Goal: Task Accomplishment & Management: Manage account settings

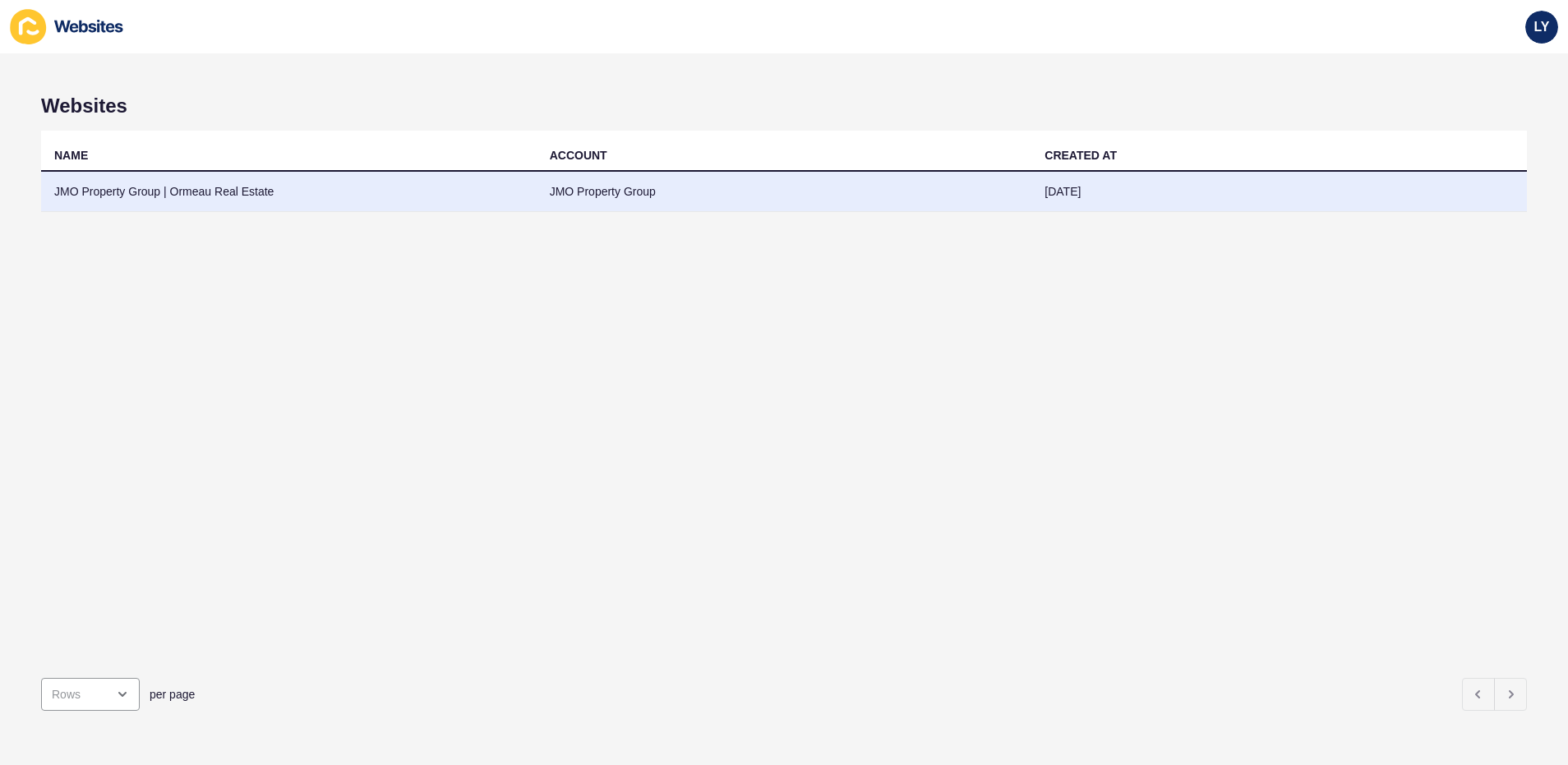
click at [314, 189] on td "JMO Property Group | Ormeau Real Estate" at bounding box center [288, 192] width 495 height 41
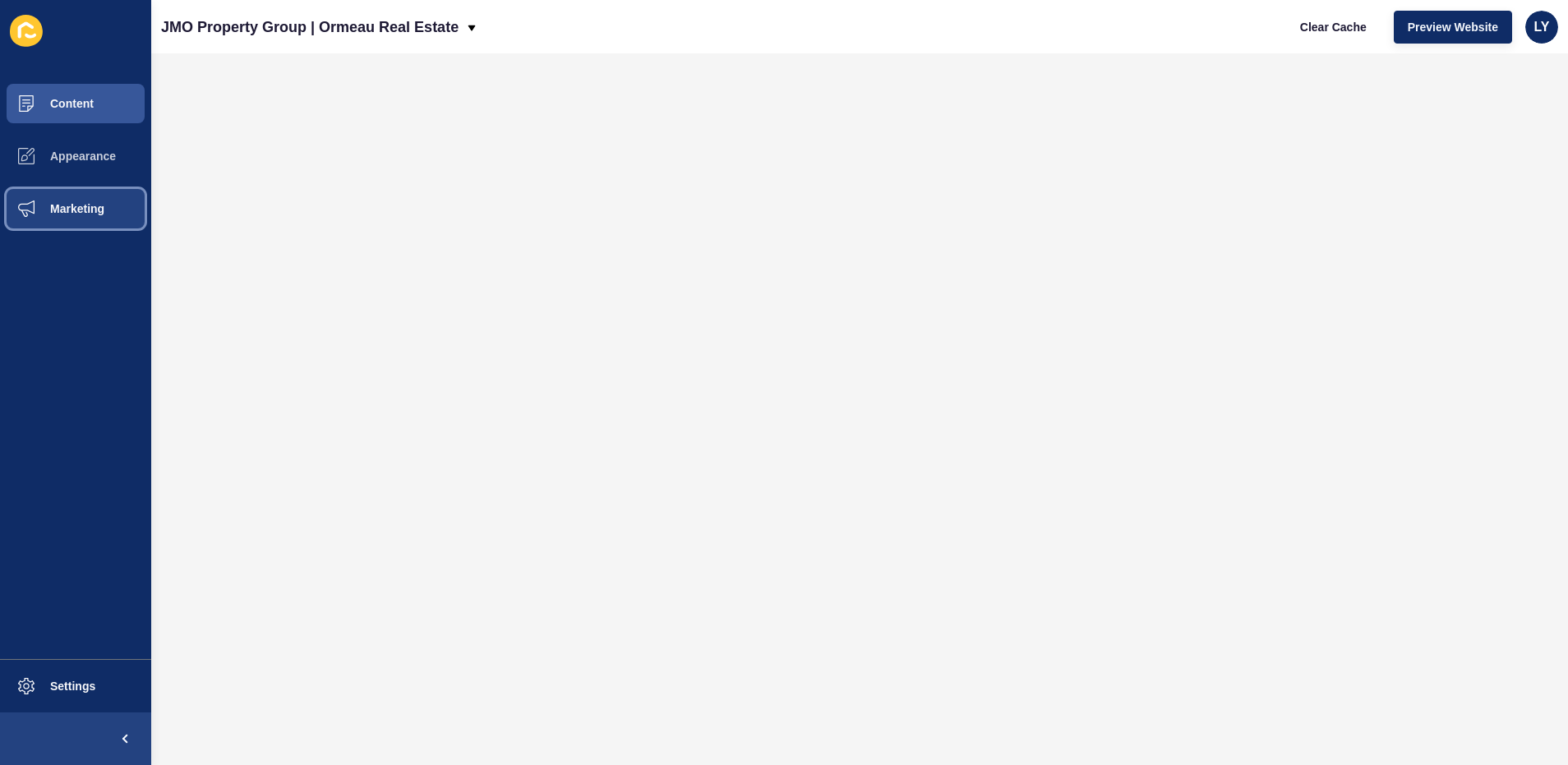
click at [56, 221] on button "Marketing" at bounding box center [75, 209] width 151 height 52
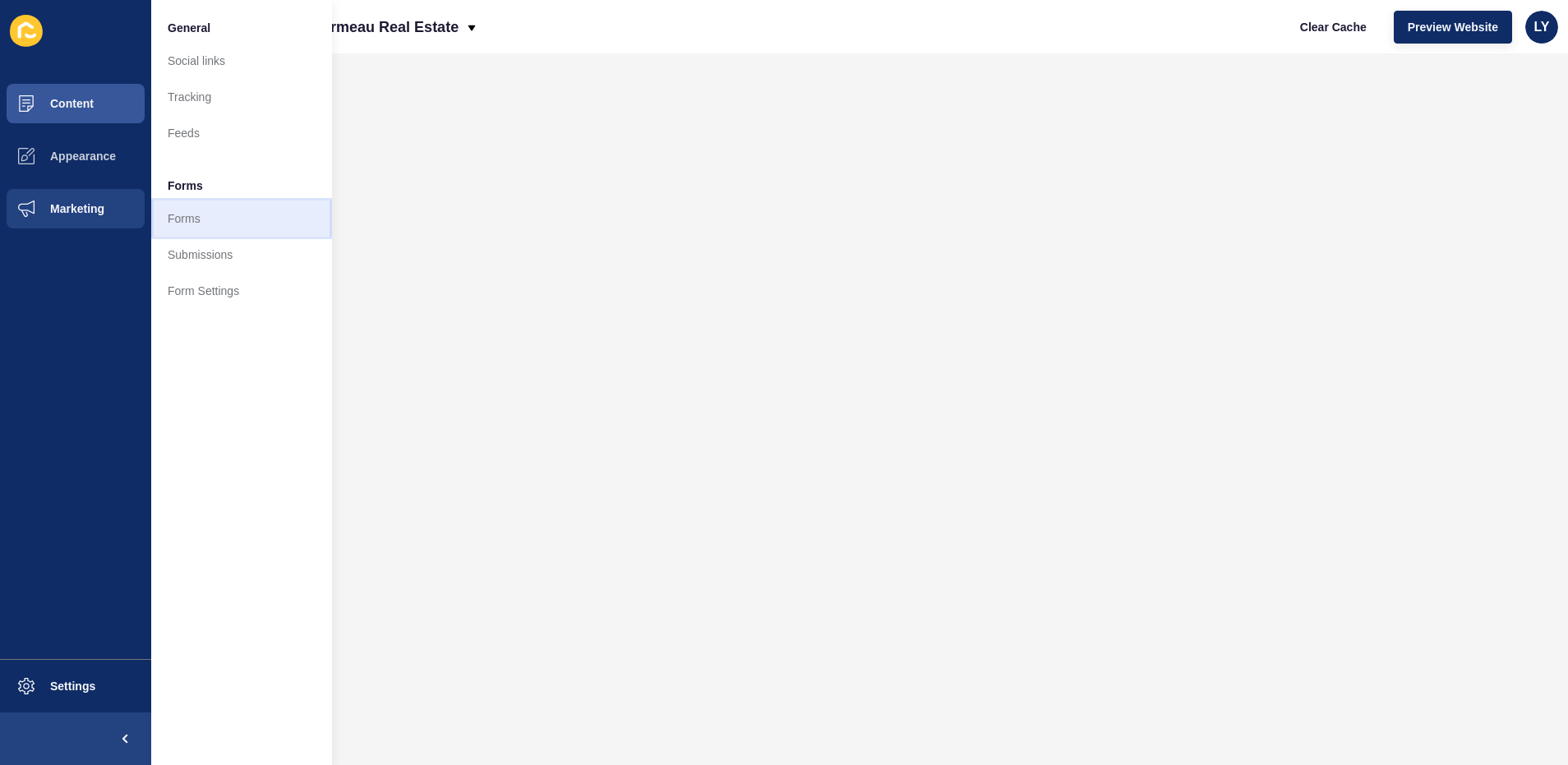
click at [209, 221] on link "Forms" at bounding box center [241, 218] width 181 height 36
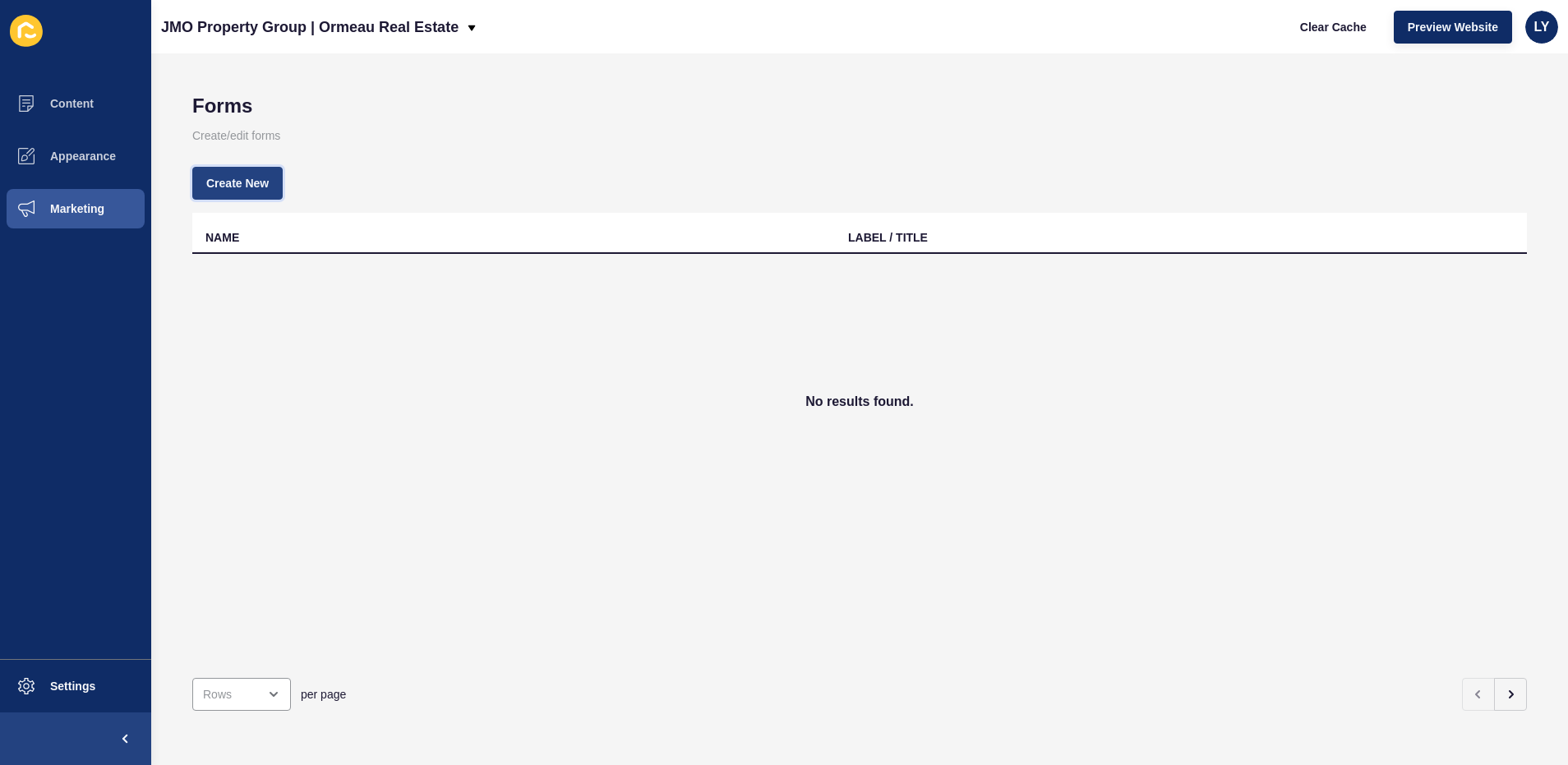
click at [240, 178] on span "Create New" at bounding box center [237, 183] width 63 height 16
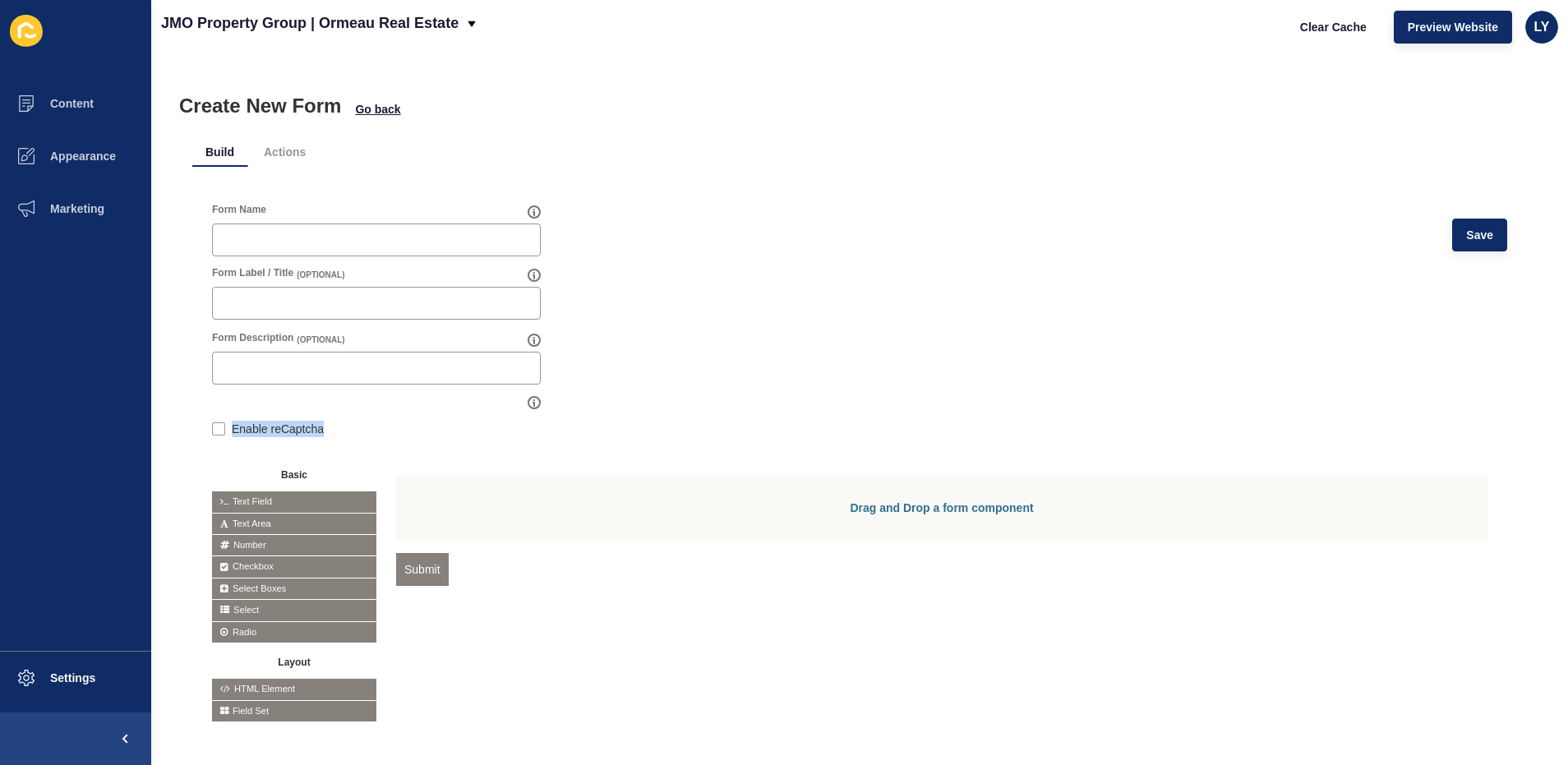
copy label "Enable reCaptcha"
drag, startPoint x: 353, startPoint y: 427, endPoint x: 230, endPoint y: 424, distance: 123.0
click at [230, 424] on div "Enable reCaptcha" at bounding box center [376, 428] width 329 height 18
click at [1351, 32] on span "Clear Cache" at bounding box center [1333, 27] width 67 height 16
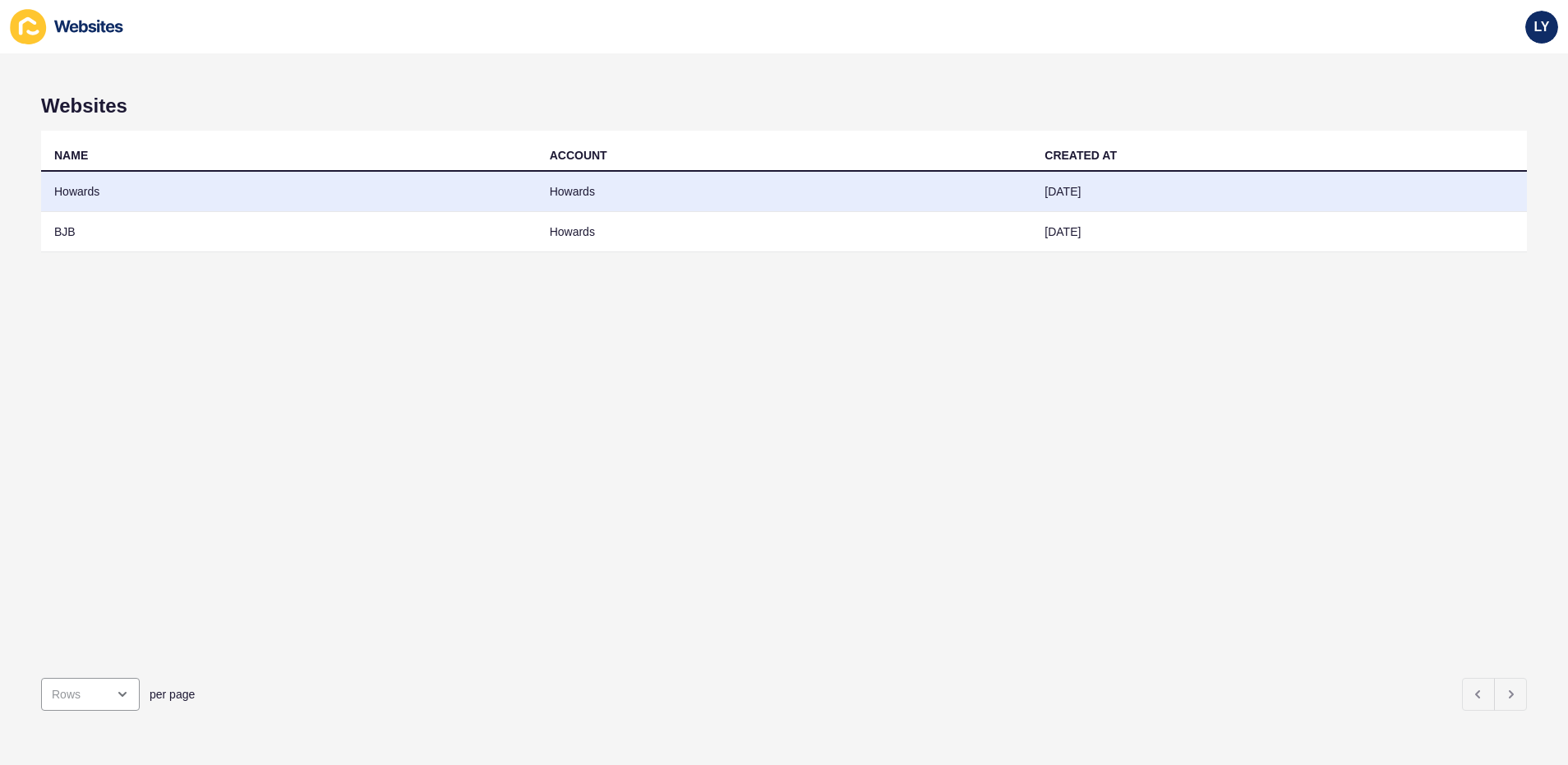
click at [202, 190] on td "Howards" at bounding box center [288, 192] width 495 height 41
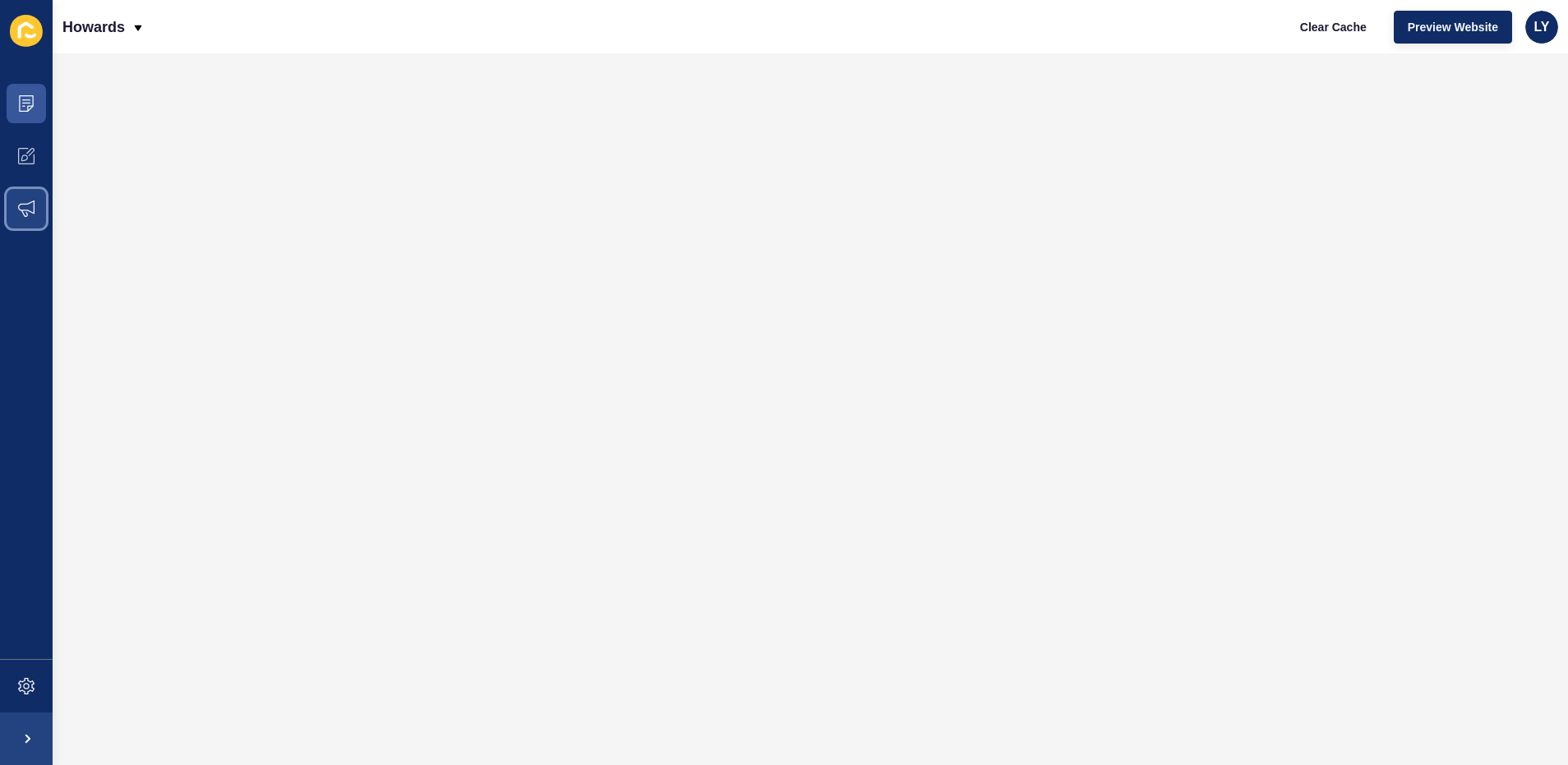
click at [17, 191] on span at bounding box center [26, 209] width 52 height 52
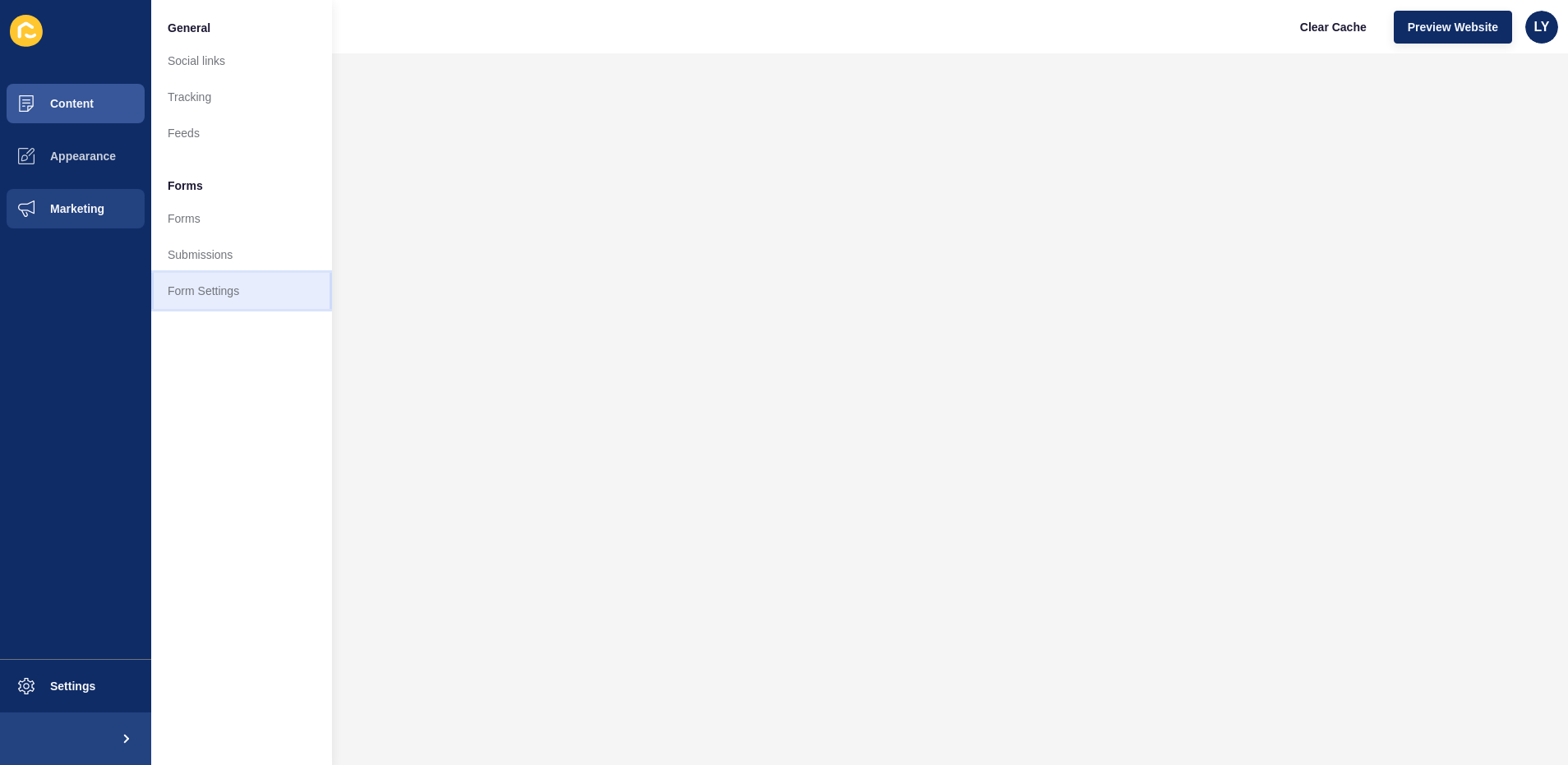
click at [199, 285] on link "Form Settings" at bounding box center [241, 290] width 181 height 36
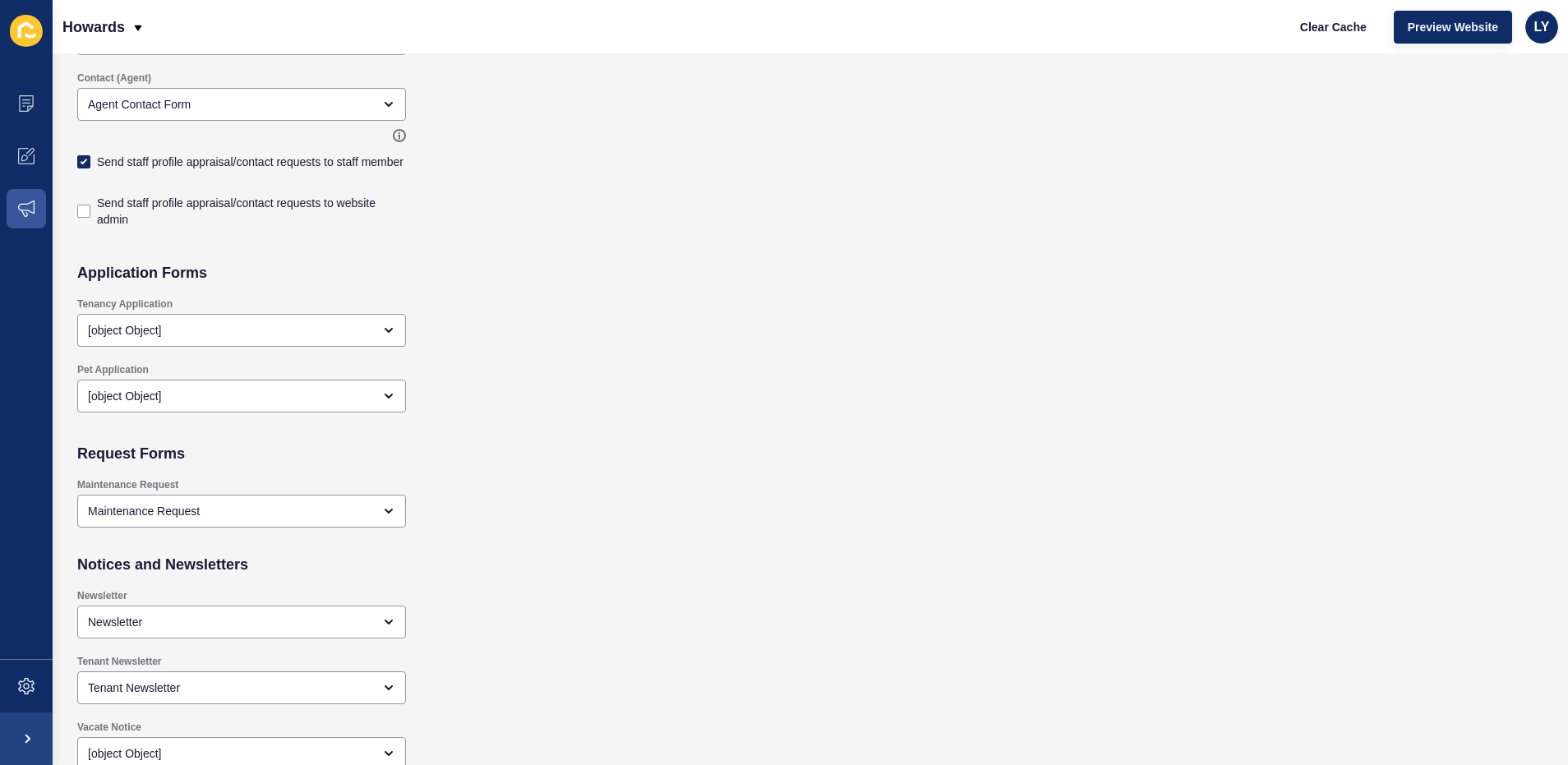
scroll to position [1406, 0]
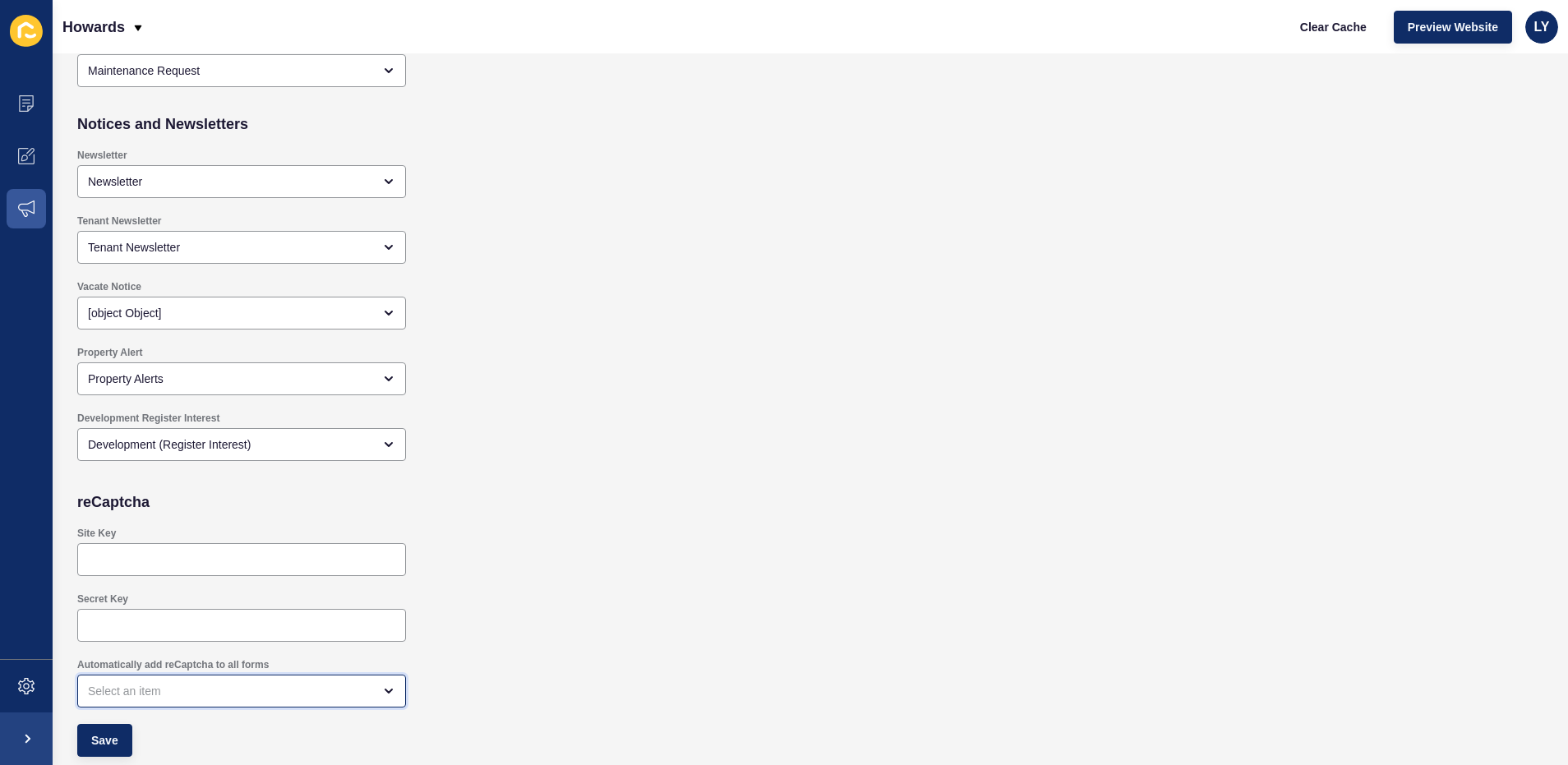
click at [177, 695] on div "open menu" at bounding box center [230, 691] width 284 height 16
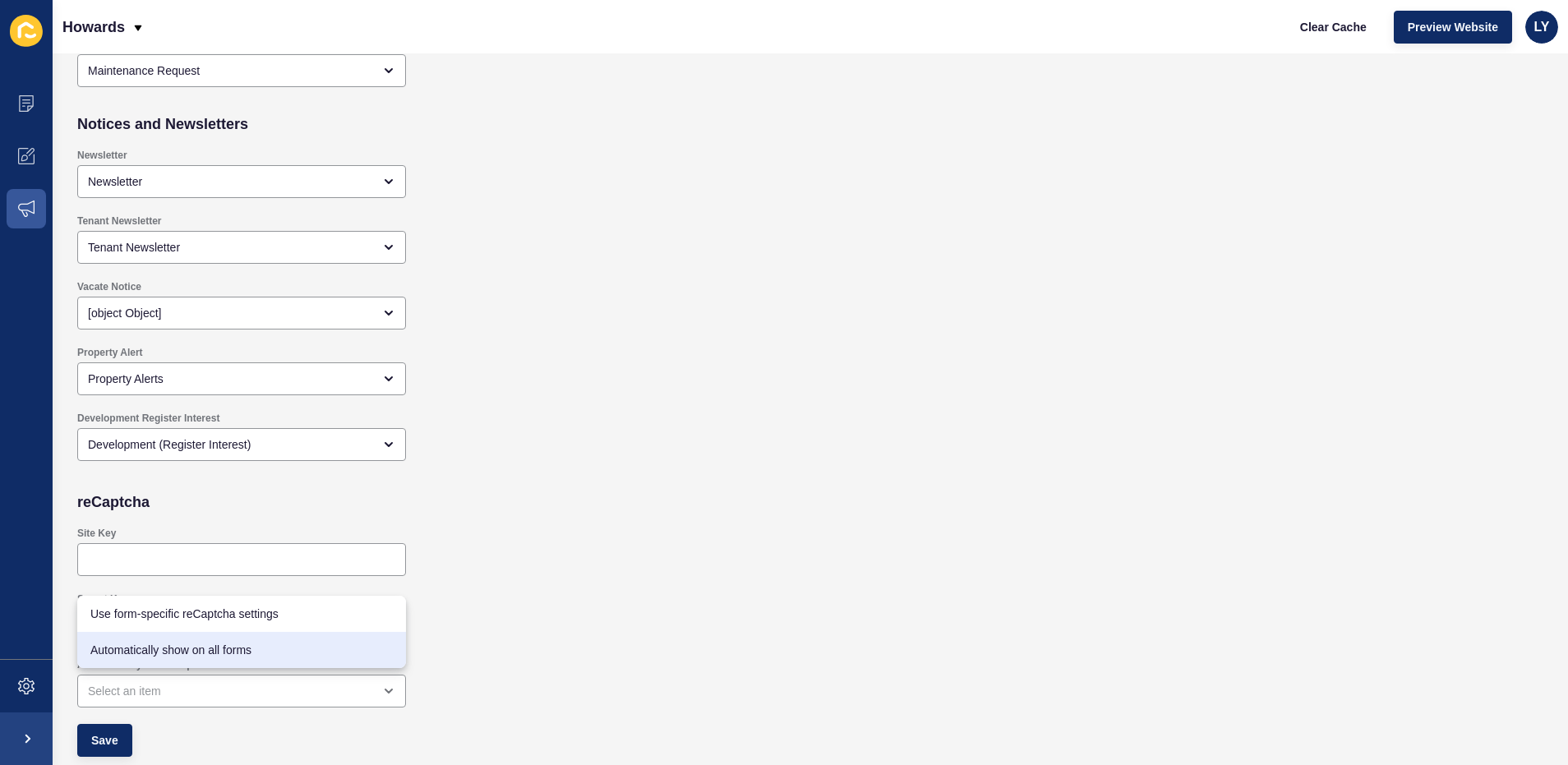
click at [616, 613] on div "Secret Key" at bounding box center [662, 617] width 1186 height 66
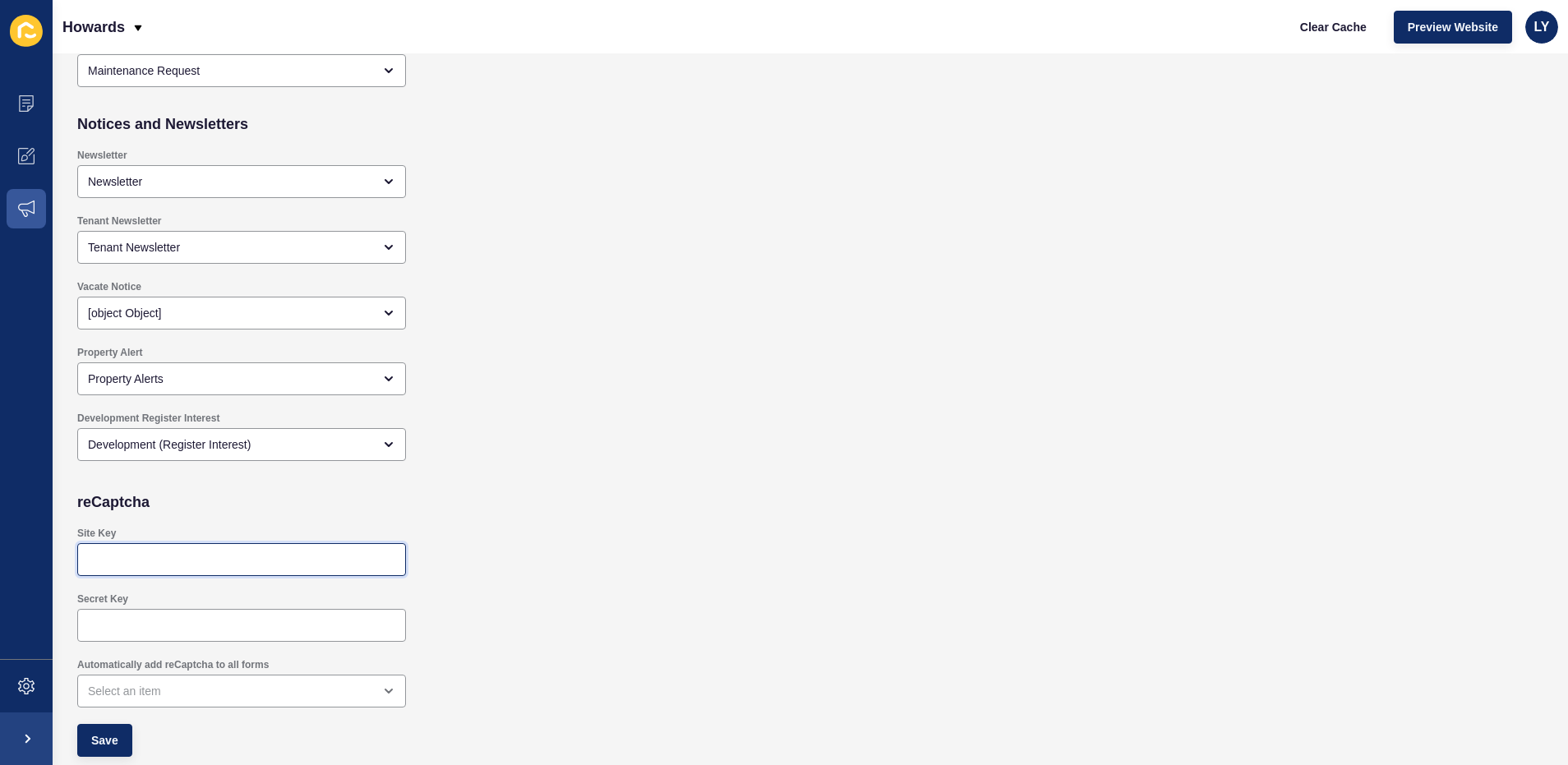
click at [119, 560] on input "Site Key" at bounding box center [242, 559] width 308 height 16
checkbox input "true"
click at [494, 514] on div "reCaptcha" at bounding box center [662, 502] width 1186 height 33
